Goal: Task Accomplishment & Management: Manage account settings

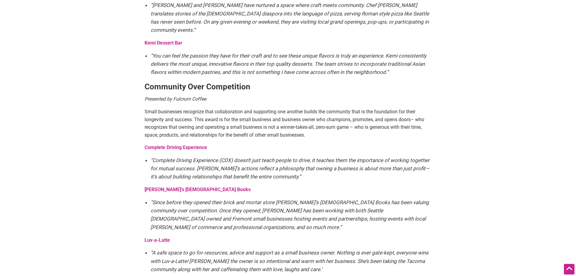
scroll to position [484, 0]
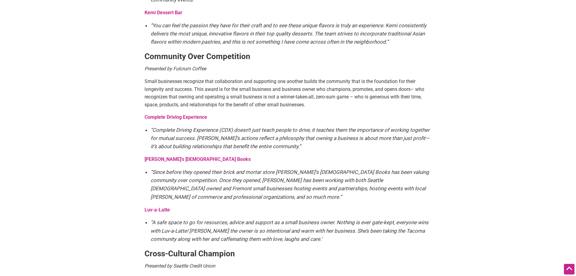
click at [188, 114] on strong "Complete Driving Experience" at bounding box center [176, 117] width 63 height 6
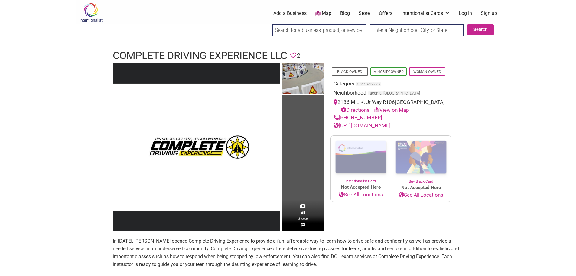
click at [467, 11] on link "Log In" at bounding box center [465, 13] width 13 height 7
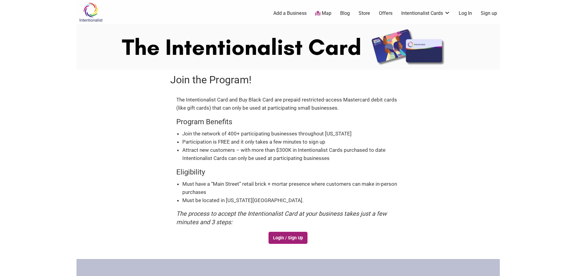
click at [281, 237] on link "Login / Sign Up" at bounding box center [288, 237] width 39 height 12
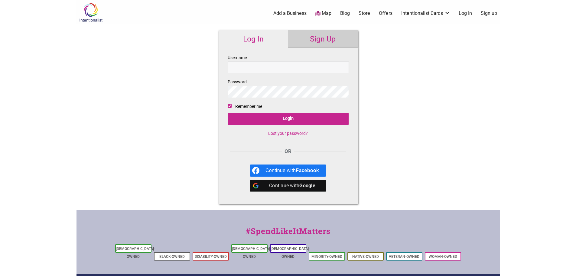
click at [255, 69] on input "Username" at bounding box center [288, 67] width 121 height 12
click at [246, 55] on label "Username" at bounding box center [288, 63] width 121 height 19
click at [246, 61] on input "Username" at bounding box center [288, 67] width 121 height 12
click at [286, 183] on div "Continue with Google" at bounding box center [293, 185] width 54 height 12
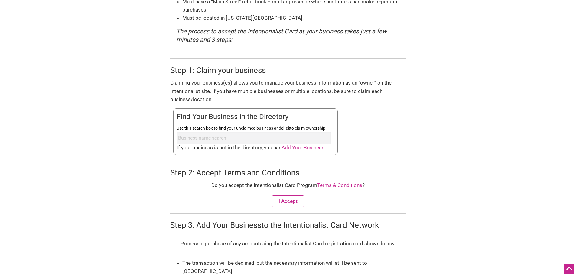
scroll to position [182, 0]
type input "Complete Driving Experience"
click at [301, 148] on span "Add Your Business" at bounding box center [303, 147] width 43 height 6
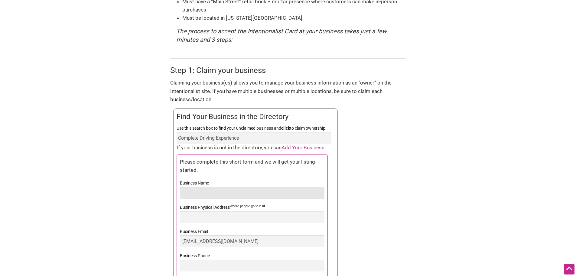
click at [208, 192] on input "Business Name" at bounding box center [252, 193] width 145 height 12
type input "COMPLETE DRIVING EXPERIENCE LLC"
type input "2538764294"
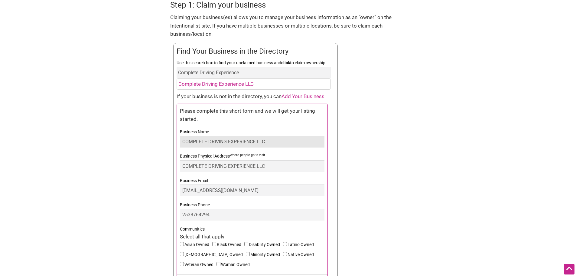
scroll to position [273, 0]
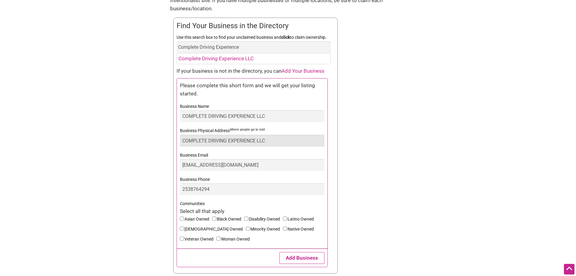
drag, startPoint x: 272, startPoint y: 138, endPoint x: 165, endPoint y: 141, distance: 107.4
click at [165, 141] on form "Join the Program! The Intentionalist Card and Buy Black Card are prepaid restri…" at bounding box center [289, 139] width 424 height 685
type input "1001 S Yakima Ave #6A, Tacoma Wa 98405"
drag, startPoint x: 258, startPoint y: 165, endPoint x: 153, endPoint y: 159, distance: 105.1
click at [153, 159] on form "Join the Program! The Intentionalist Card and Buy Black Card are prepaid restri…" at bounding box center [289, 139] width 424 height 685
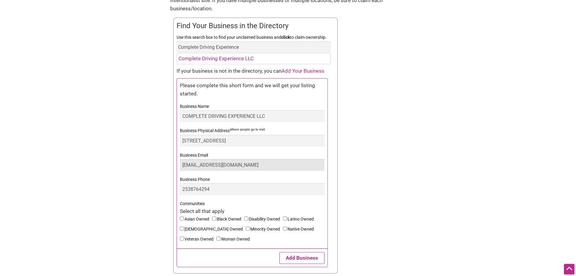
type input "info@completedrivingexp.com"
drag, startPoint x: 214, startPoint y: 189, endPoint x: 168, endPoint y: 191, distance: 46.3
click at [168, 191] on div "Join the Program! The Intentionalist Card and Buy Black Card are prepaid restri…" at bounding box center [288, 139] width 242 height 685
type input "2533877733"
click at [217, 218] on label "Black Owned" at bounding box center [228, 220] width 32 height 10
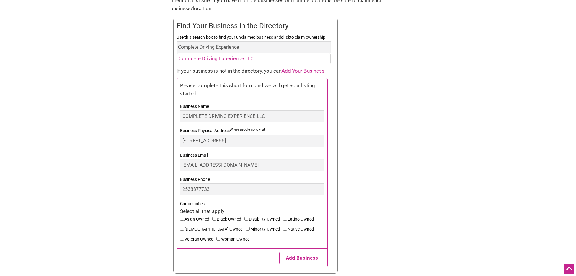
click at [216, 218] on input"] "Black Owned" at bounding box center [214, 218] width 4 height 4
checkbox input"] "true"
click at [246, 228] on input"] "Minority Owned" at bounding box center [248, 228] width 4 height 4
checkbox input"] "true"
click at [217, 238] on input"] "Woman Owned" at bounding box center [219, 238] width 4 height 4
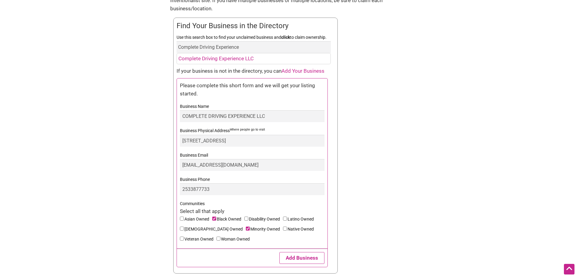
checkbox input"] "true"
click at [303, 257] on button "Add Business" at bounding box center [302, 258] width 45 height 12
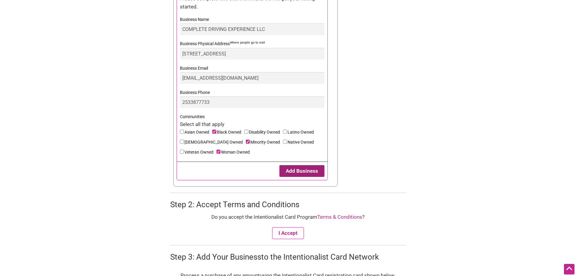
scroll to position [394, 0]
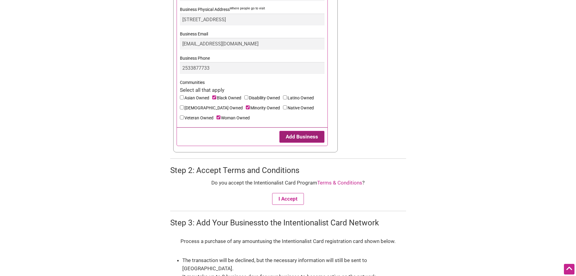
click at [310, 134] on button "Add Business" at bounding box center [302, 137] width 45 height 12
click at [288, 199] on button "I Accept" at bounding box center [288, 199] width 32 height 12
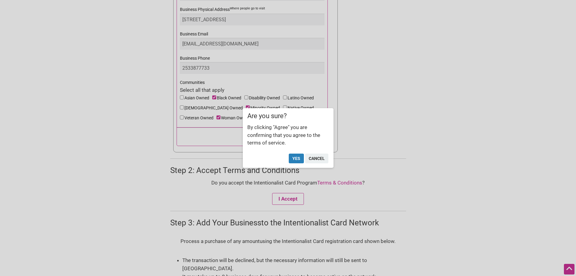
click at [295, 158] on button "Yes" at bounding box center [296, 158] width 15 height 10
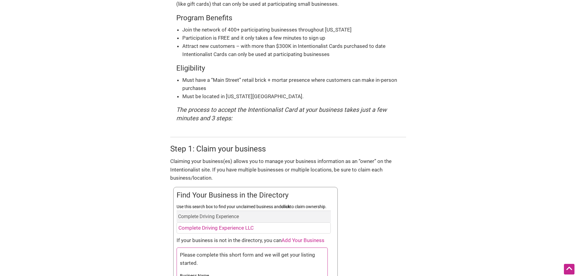
scroll to position [0, 0]
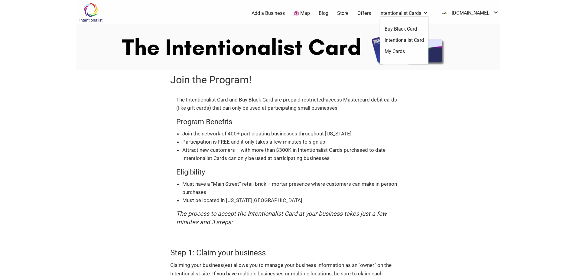
click at [419, 27] on link "Buy Black Card" at bounding box center [404, 29] width 39 height 7
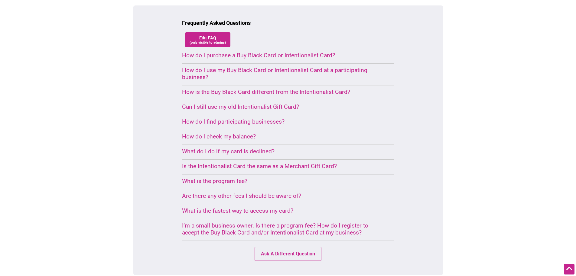
scroll to position [393, 0]
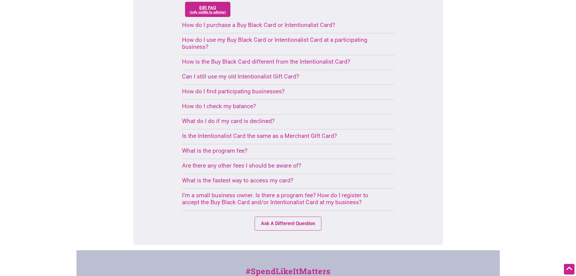
click at [278, 200] on div "I’m a small business owner. Is there a program fee? How do I register to accept…" at bounding box center [281, 198] width 198 height 14
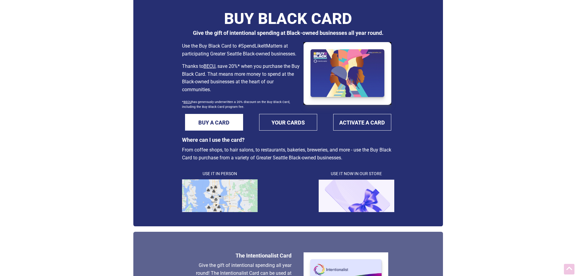
scroll to position [0, 0]
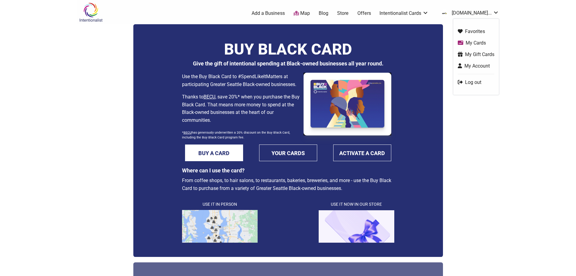
click at [475, 42] on link "My Cards" at bounding box center [476, 42] width 37 height 7
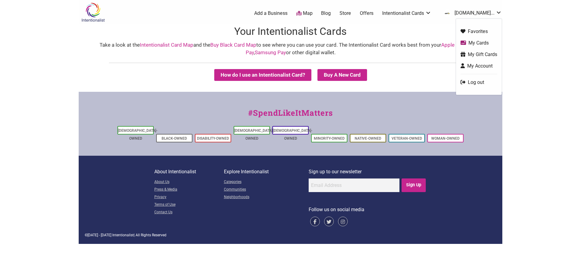
click at [479, 66] on link "My Account" at bounding box center [478, 65] width 37 height 7
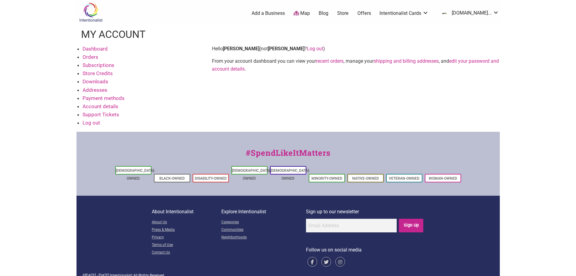
click at [98, 48] on link "Dashboard" at bounding box center [95, 49] width 25 height 6
click at [95, 48] on link "Dashboard" at bounding box center [95, 49] width 25 height 6
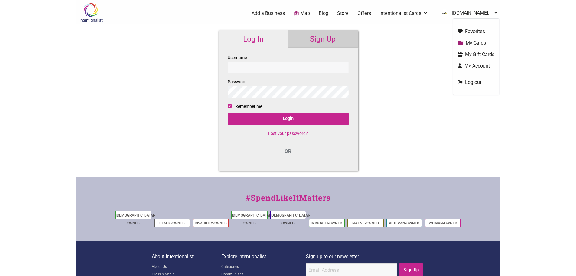
click at [475, 66] on link "My Account" at bounding box center [476, 65] width 37 height 7
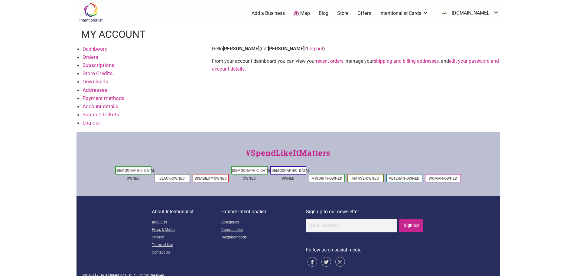
click at [229, 70] on link "edit your password and account details" at bounding box center [355, 65] width 287 height 14
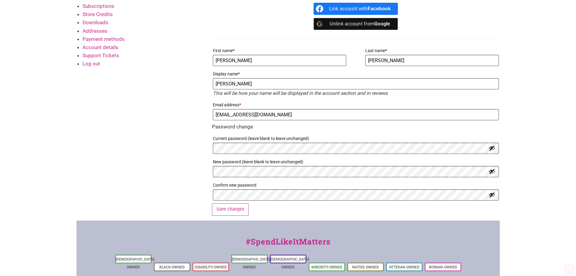
scroll to position [61, 0]
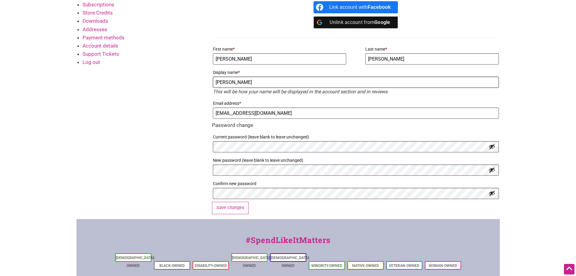
drag, startPoint x: 246, startPoint y: 82, endPoint x: 195, endPoint y: 80, distance: 51.1
click at [195, 80] on div "Dashboard Orders Subscriptions Store Credits Downloads Addresses Payment method…" at bounding box center [289, 101] width 424 height 234
type input "C"
type input "Complete Driving Experience"
drag, startPoint x: 294, startPoint y: 113, endPoint x: 198, endPoint y: 114, distance: 96.8
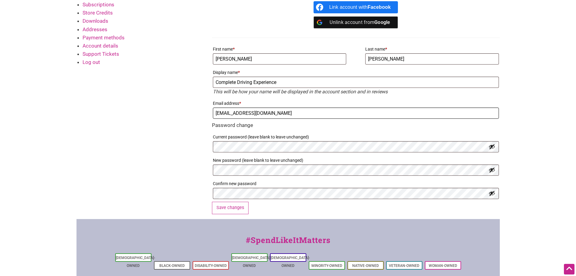
click at [198, 114] on div "Dashboard Orders Subscriptions Store Credits Downloads Addresses Payment method…" at bounding box center [289, 101] width 424 height 234
type input "[EMAIL_ADDRESS][DOMAIN_NAME]"
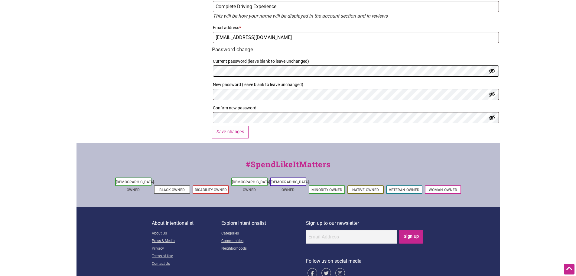
scroll to position [148, 0]
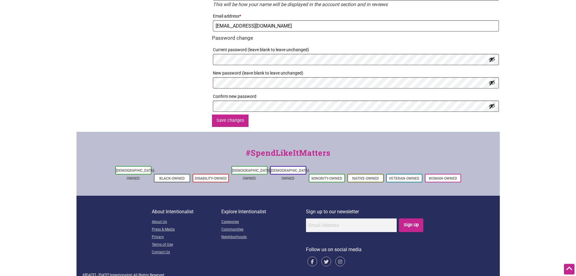
click at [235, 120] on button "Save changes" at bounding box center [230, 120] width 37 height 12
